Goal: Use online tool/utility: Utilize a website feature to perform a specific function

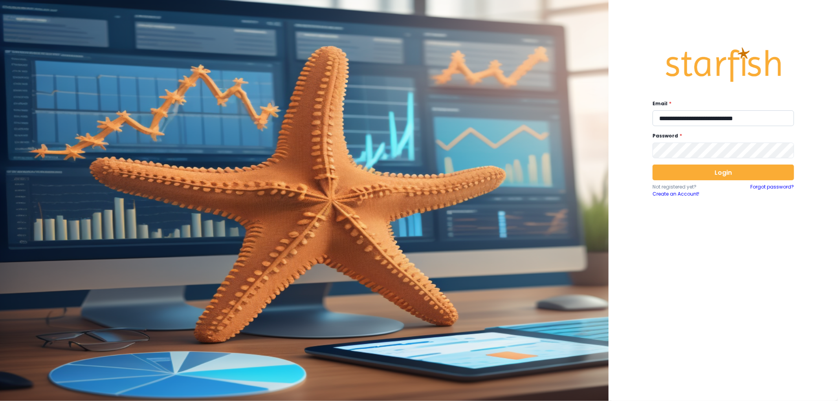
click at [710, 122] on input "**********" at bounding box center [724, 118] width 142 height 16
type input "**********"
click at [736, 177] on button "Login" at bounding box center [724, 173] width 142 height 16
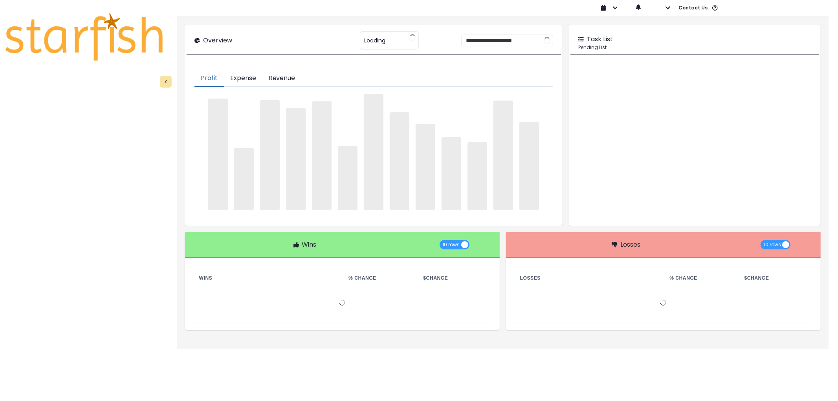
type input "********"
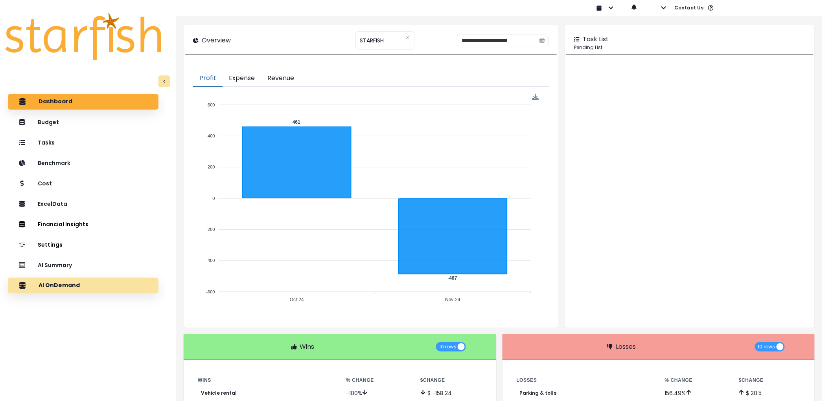
click at [107, 282] on div "AI OnDemand" at bounding box center [83, 286] width 138 height 17
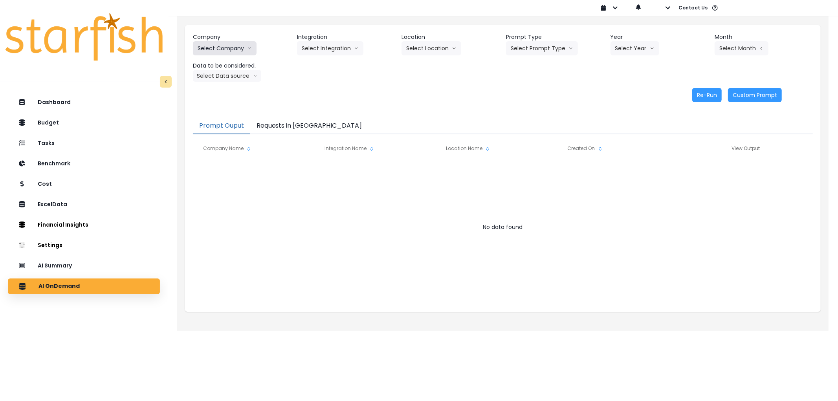
click at [224, 47] on button "Select Company" at bounding box center [225, 48] width 64 height 14
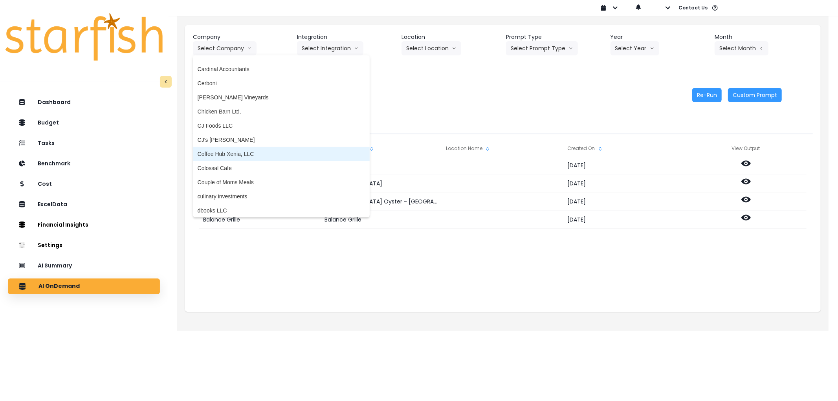
scroll to position [437, 0]
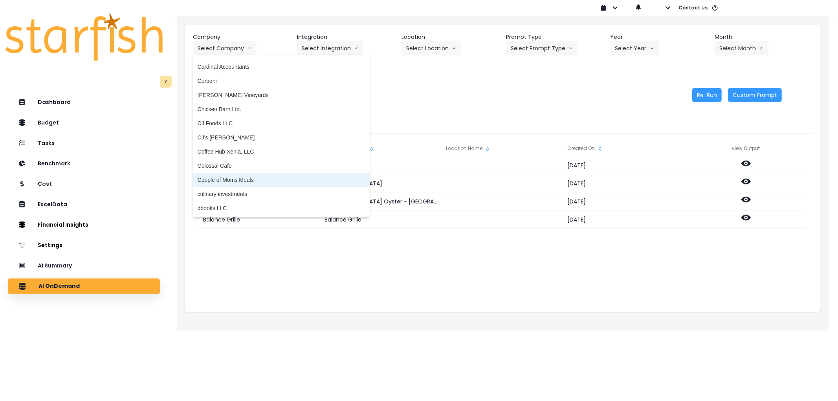
click at [246, 185] on li "Couple of Moms Meals" at bounding box center [281, 180] width 177 height 14
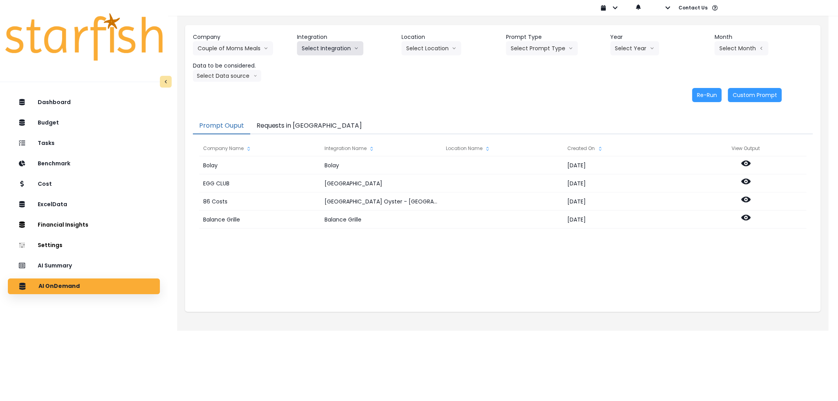
click at [339, 45] on button "Select Integration" at bounding box center [330, 48] width 66 height 14
click at [320, 59] on li "Quickbooks" at bounding box center [316, 65] width 38 height 14
click at [534, 48] on button "Select Prompt Type" at bounding box center [542, 48] width 72 height 14
click at [535, 89] on span "Error Task" at bounding box center [533, 93] width 44 height 8
click at [665, 46] on div "Select Year [DATE] 2024 2025" at bounding box center [650, 48] width 79 height 14
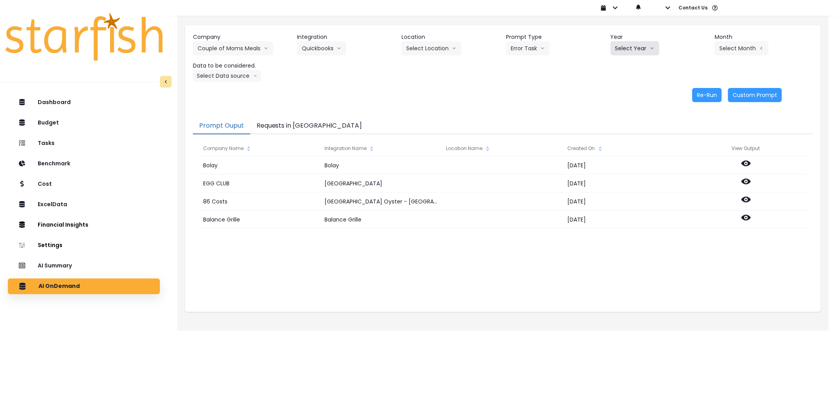
drag, startPoint x: 642, startPoint y: 46, endPoint x: 632, endPoint y: 62, distance: 18.8
click at [642, 46] on button "Select Year" at bounding box center [635, 48] width 49 height 14
click at [623, 93] on span "2025" at bounding box center [622, 93] width 12 height 8
click at [739, 53] on button "Select Month" at bounding box center [742, 48] width 54 height 14
click at [695, 150] on span "Aug" at bounding box center [702, 150] width 15 height 8
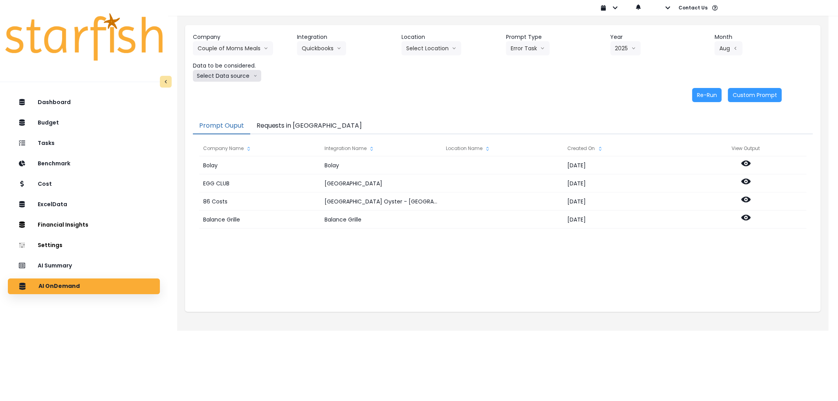
click at [210, 79] on button "Select Data source" at bounding box center [227, 76] width 68 height 12
click at [214, 93] on span "Comparison overtime" at bounding box center [224, 91] width 52 height 8
click at [705, 100] on button "Re-Run" at bounding box center [707, 95] width 29 height 14
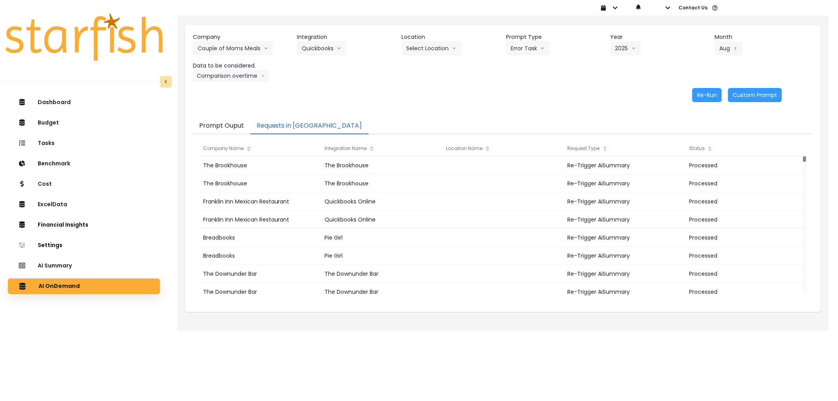
click at [275, 124] on button "Requests in [GEOGRAPHIC_DATA]" at bounding box center [309, 126] width 118 height 17
